Goal: Navigation & Orientation: Find specific page/section

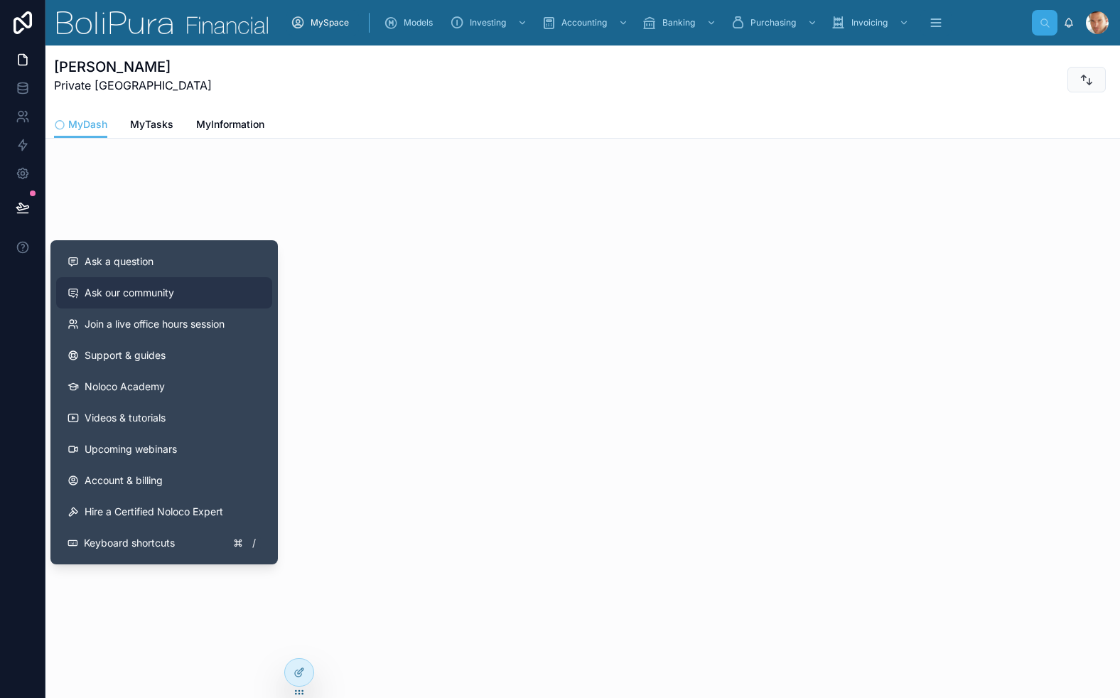
click at [94, 296] on span "Ask our community" at bounding box center [130, 293] width 90 height 14
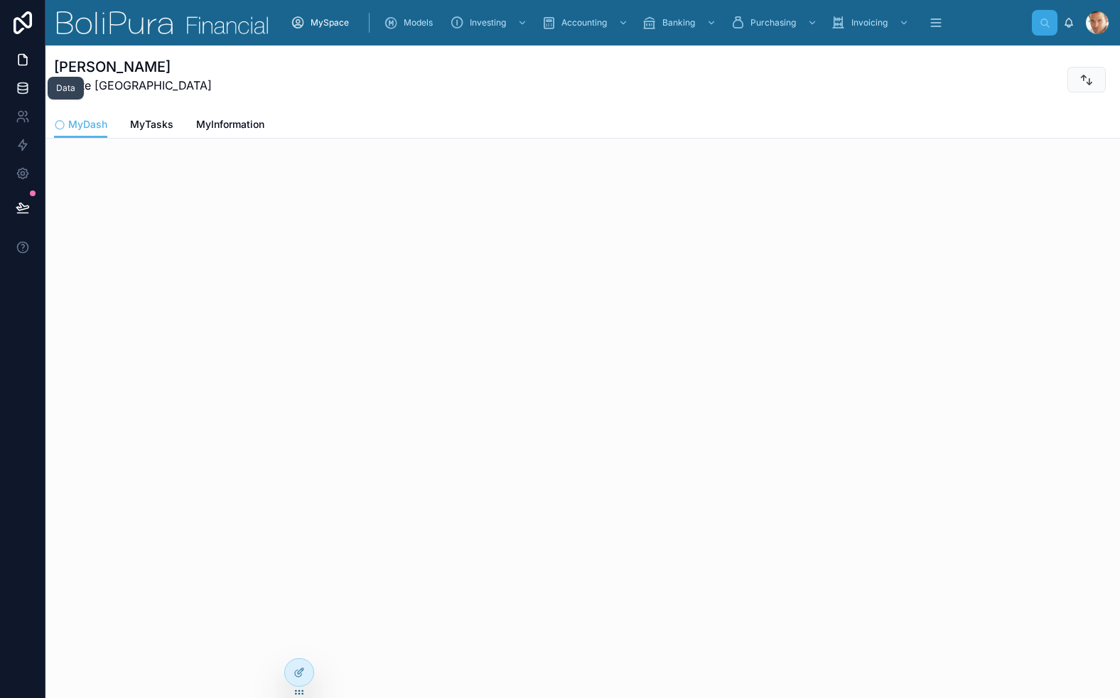
click at [22, 88] on icon at bounding box center [23, 88] width 14 height 14
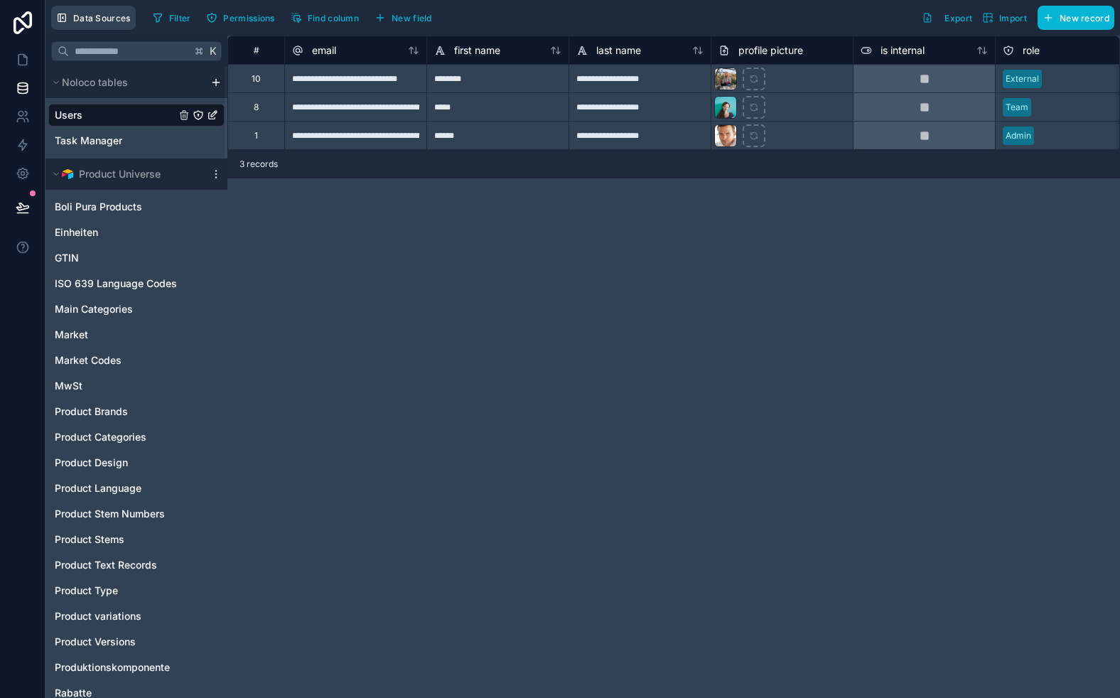
click at [67, 21] on button "Data Sources" at bounding box center [93, 18] width 85 height 24
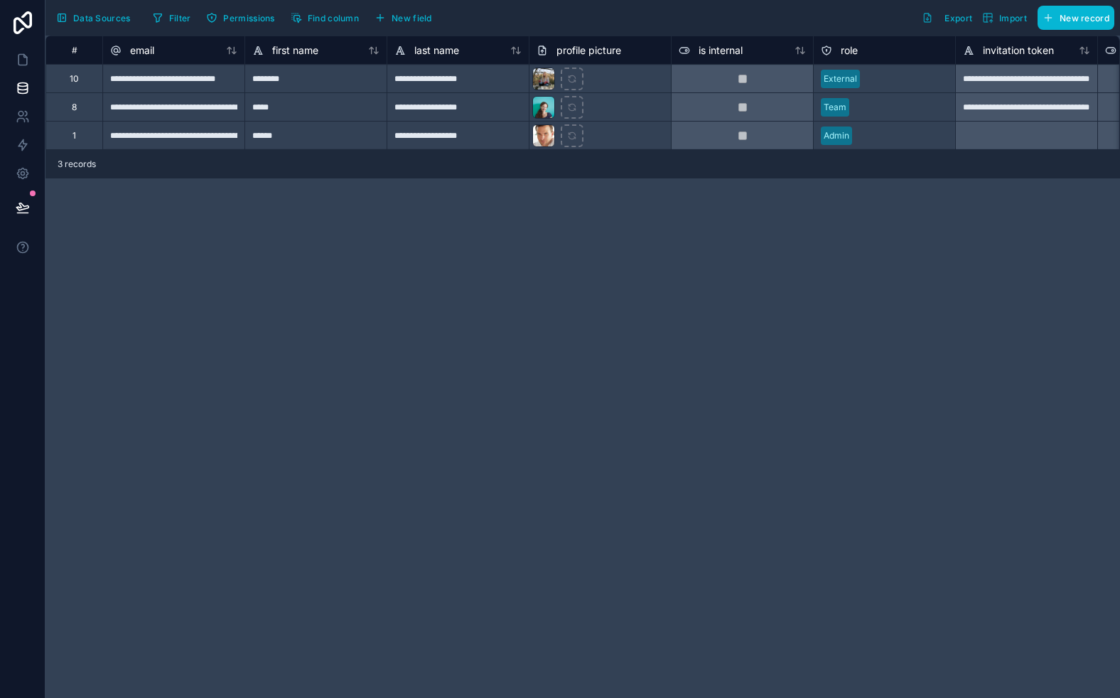
click at [67, 21] on button "Data Sources" at bounding box center [93, 18] width 85 height 24
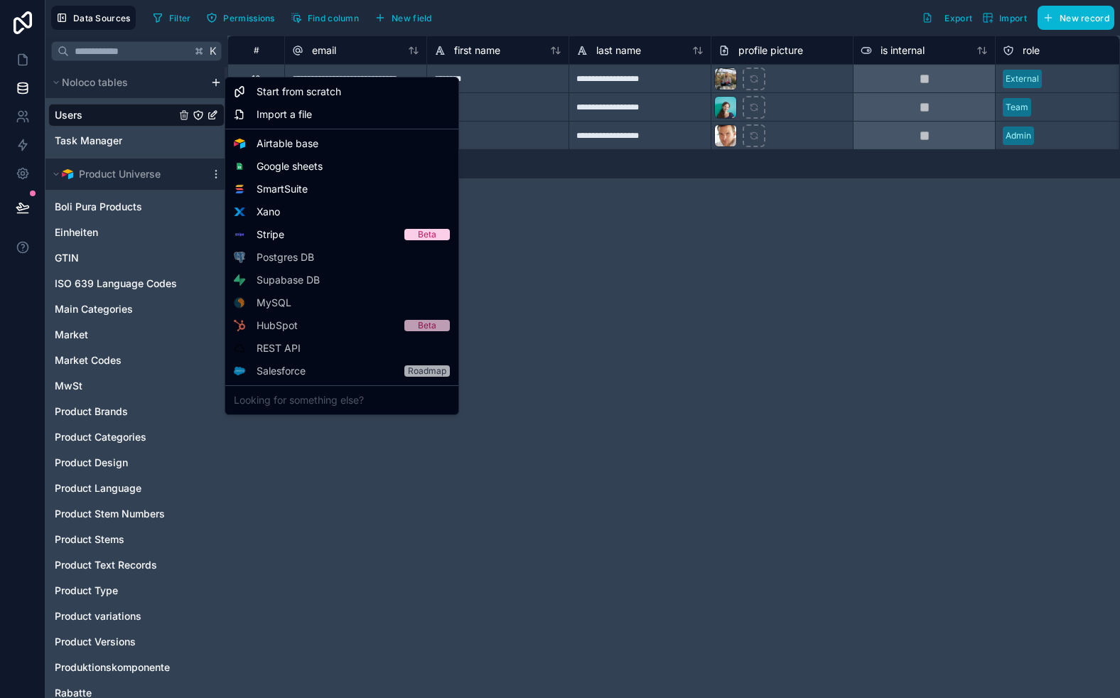
click at [217, 84] on html "Data Sources Filter Permissions Find column New field Export Import New record …" at bounding box center [560, 349] width 1120 height 698
click at [551, 240] on html "Data Sources Filter Permissions Find column New field Export Import New record …" at bounding box center [560, 349] width 1120 height 698
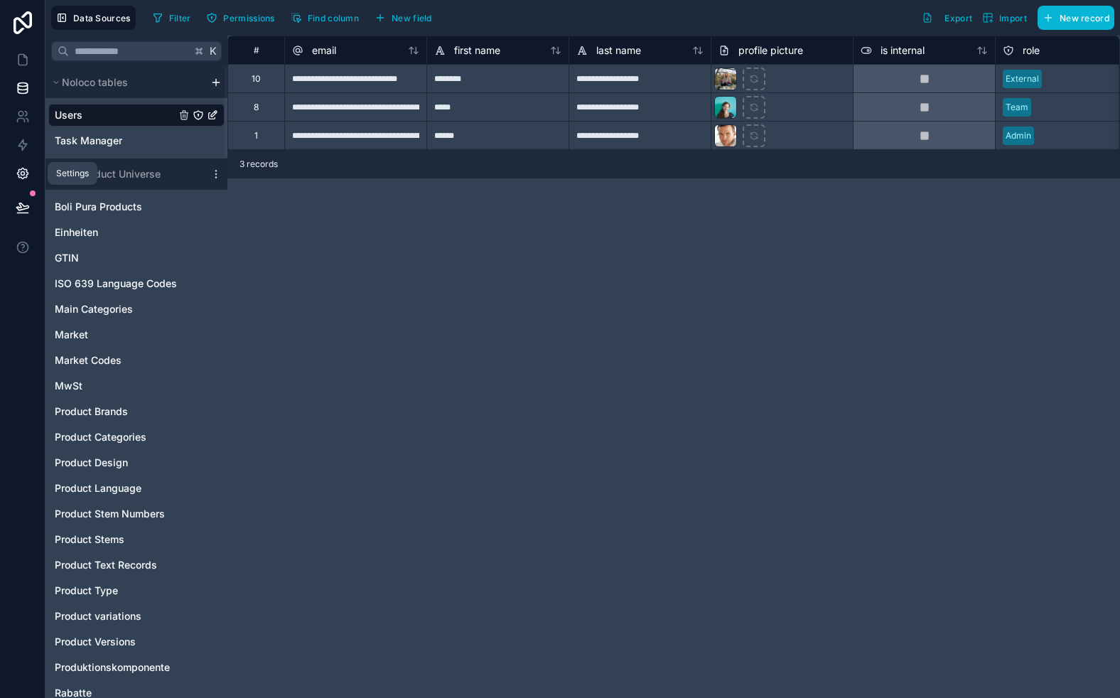
click at [26, 172] on icon at bounding box center [22, 173] width 11 height 11
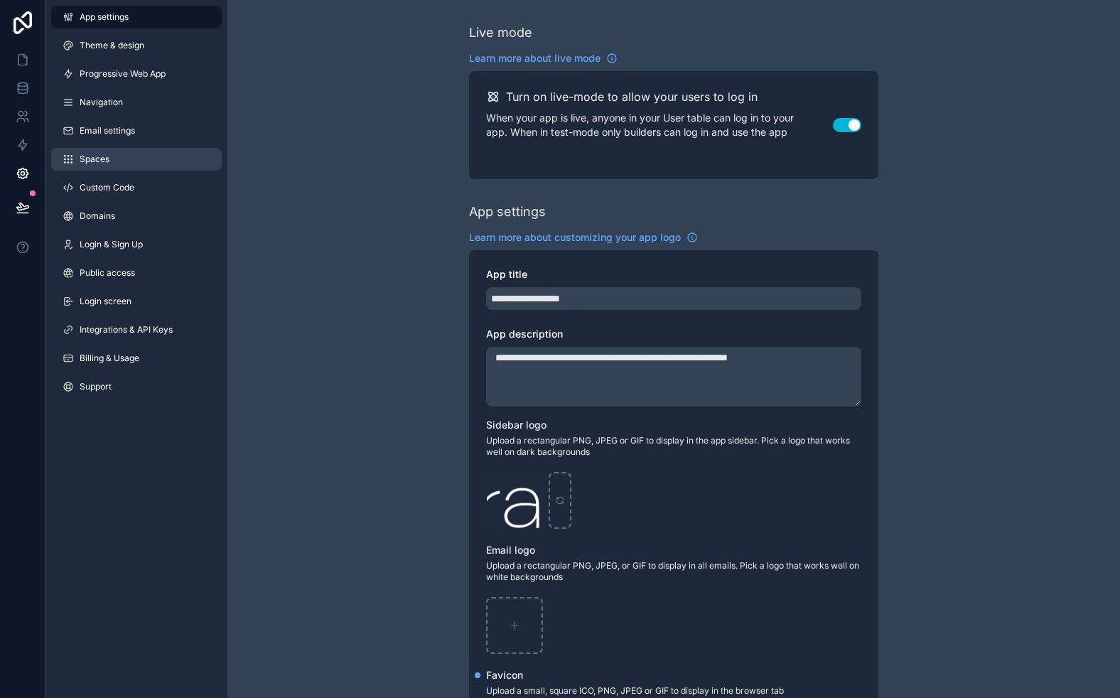
click at [148, 153] on link "Spaces" at bounding box center [136, 159] width 171 height 23
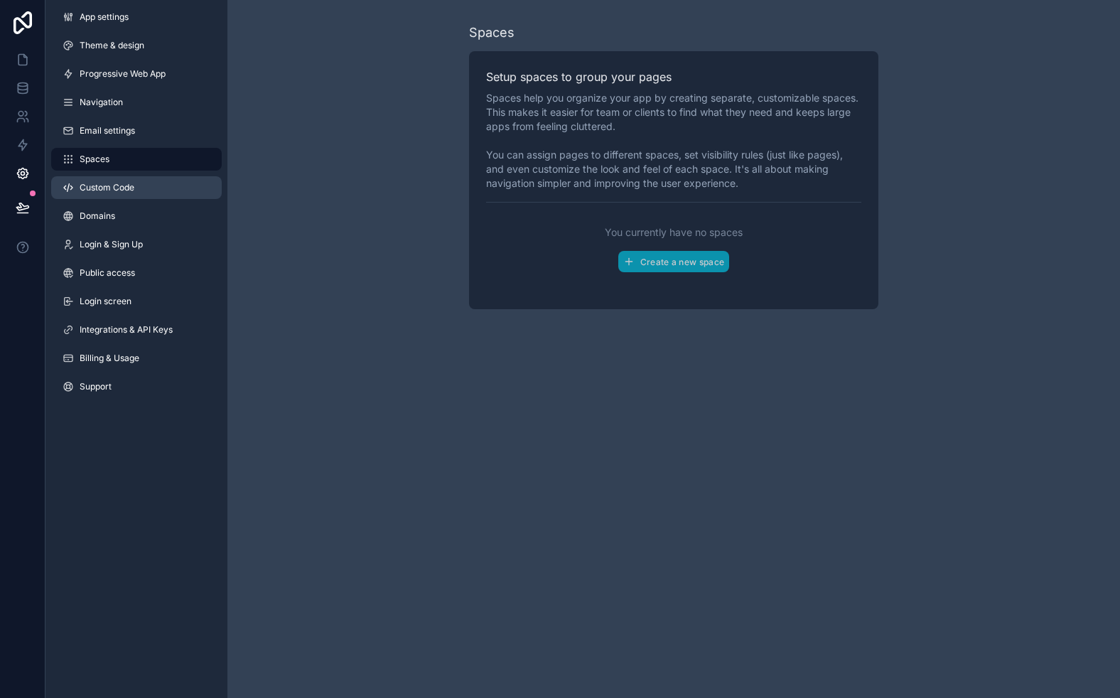
click at [167, 183] on link "Custom Code" at bounding box center [136, 187] width 171 height 23
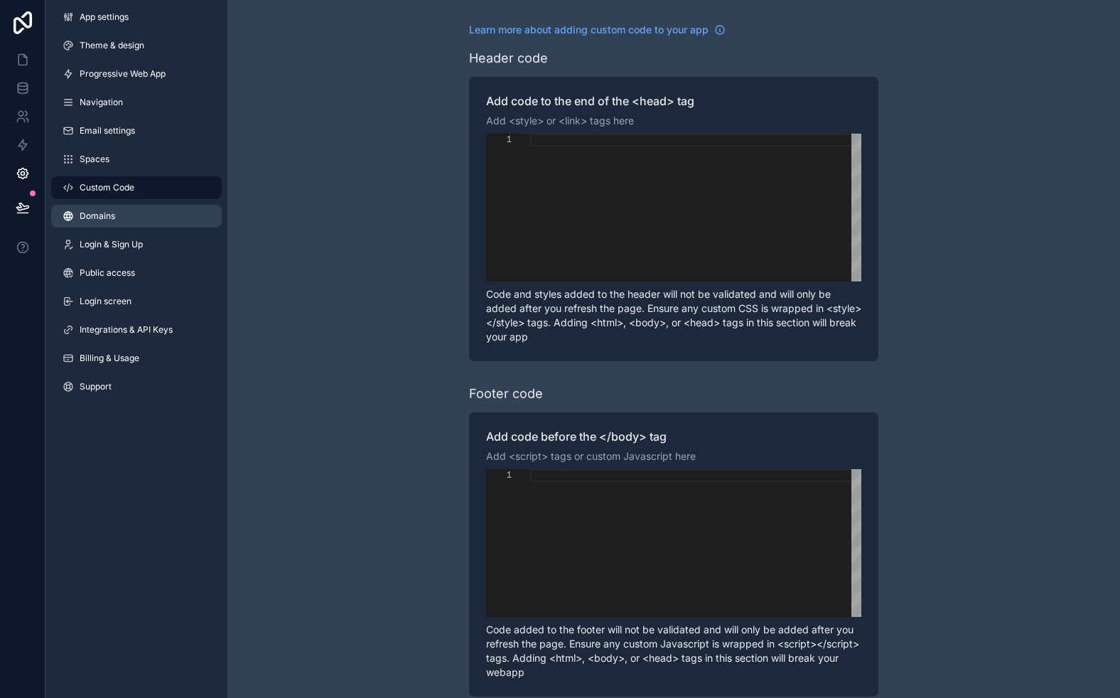
click at [150, 227] on link "Domains" at bounding box center [136, 216] width 171 height 23
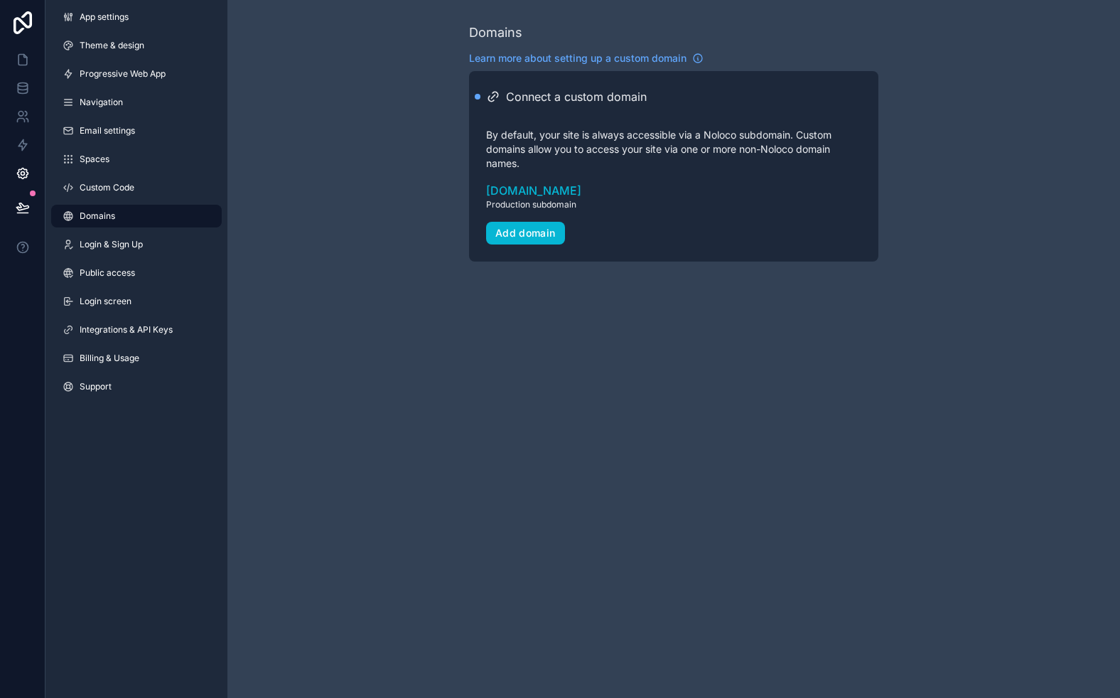
click at [131, 245] on span "Login & Sign Up" at bounding box center [111, 244] width 63 height 11
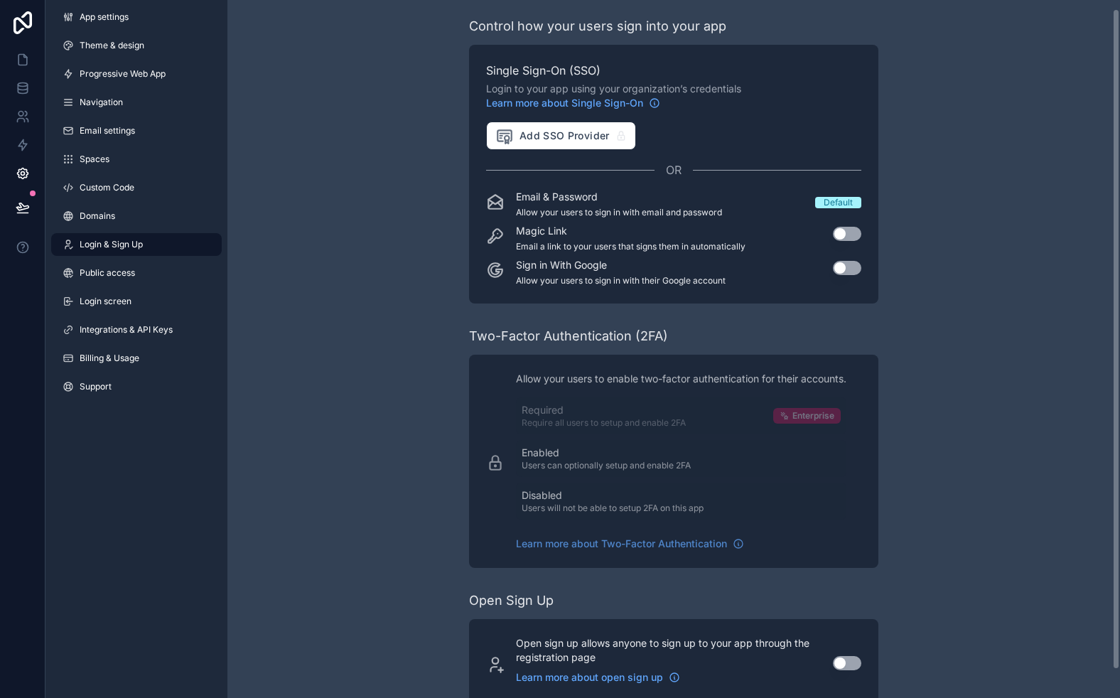
scroll to position [9, 0]
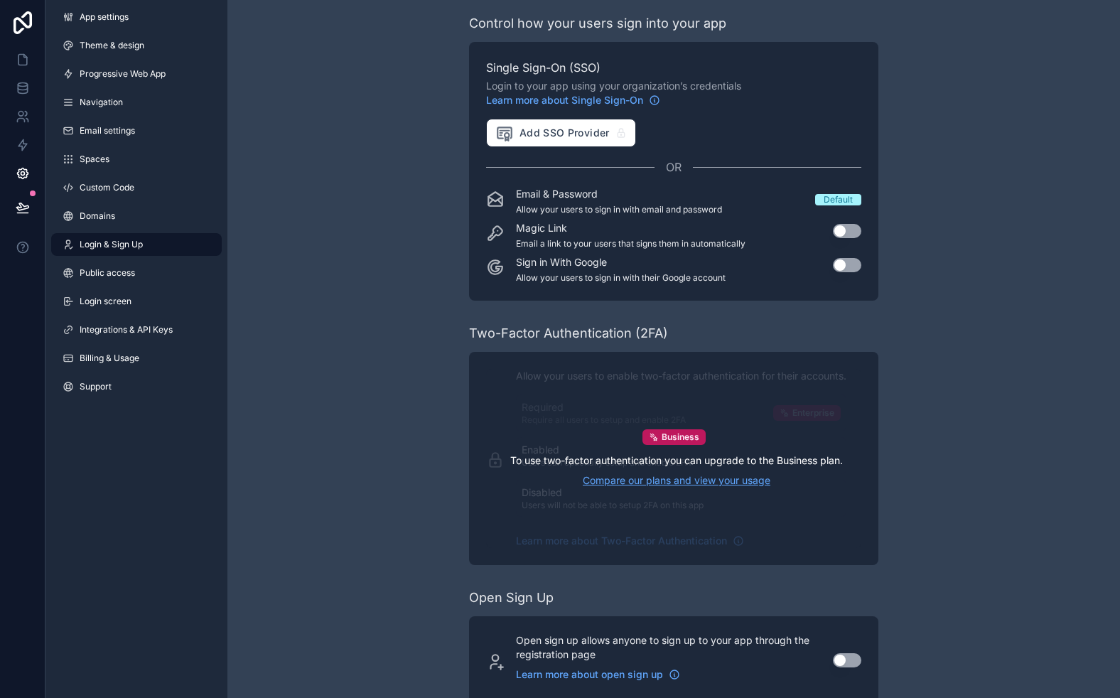
click at [691, 477] on link "Compare our plans and view your usage" at bounding box center [676, 480] width 332 height 14
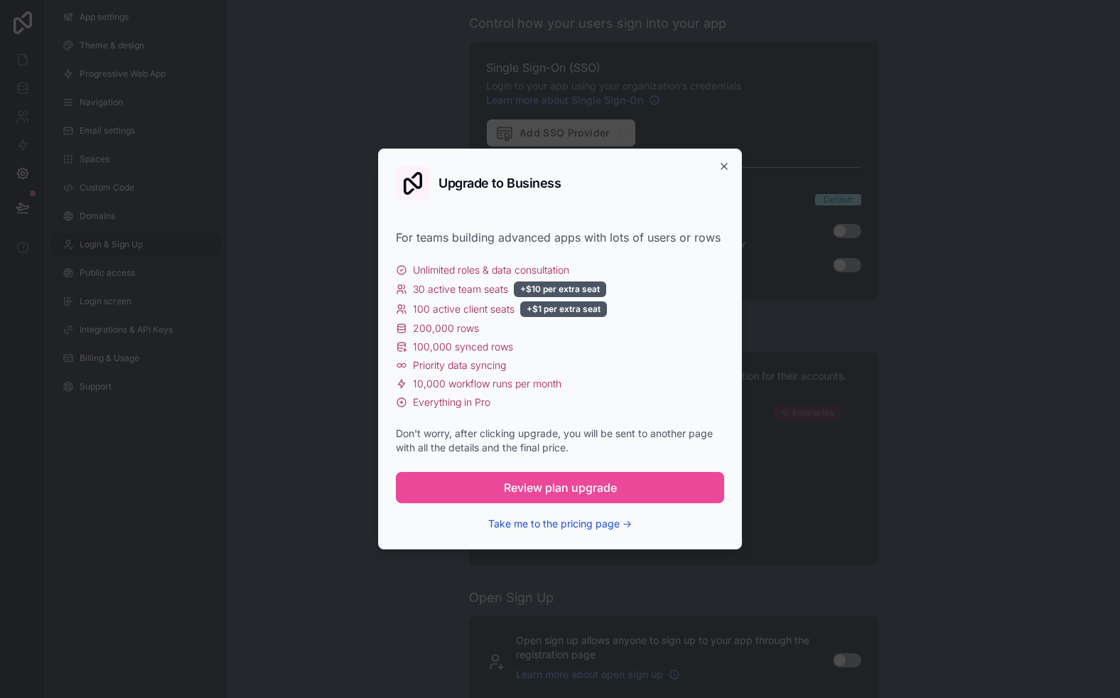
click at [553, 520] on button "Take me to the pricing page →" at bounding box center [560, 524] width 144 height 14
